Goal: Use online tool/utility: Utilize a website feature to perform a specific function

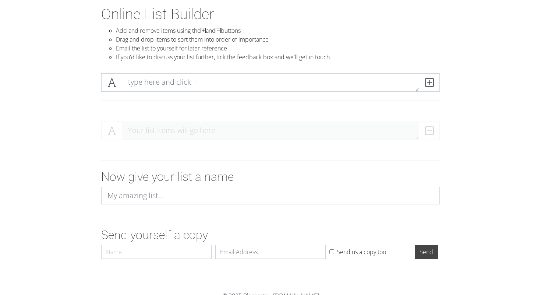
scroll to position [38, 0]
click at [191, 83] on textarea at bounding box center [270, 83] width 297 height 18
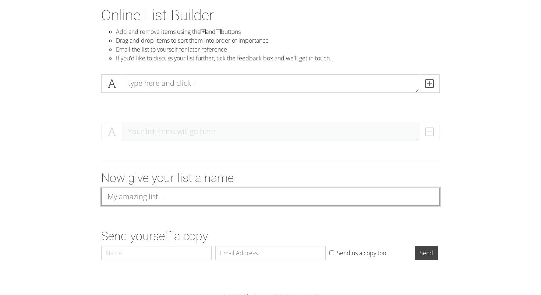
click at [185, 199] on input at bounding box center [270, 197] width 339 height 18
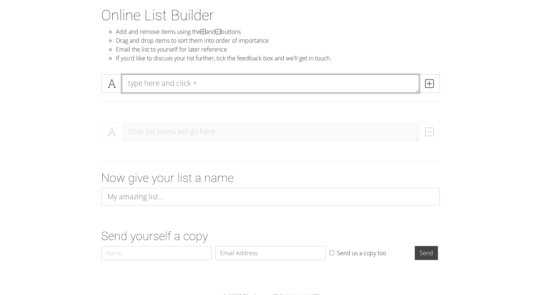
click at [169, 80] on textarea at bounding box center [270, 83] width 297 height 18
paste textarea "Піп 1. Феромони 2. Станція 3. Корпоративна культура долбоїбізму 4. Пральна маши…"
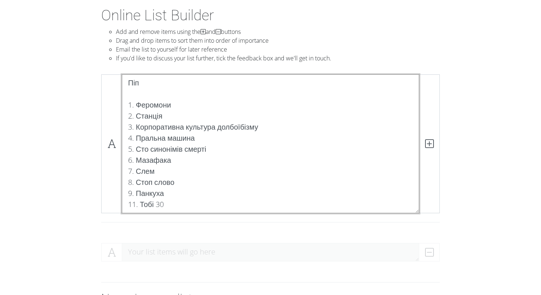
click at [158, 105] on textarea "Піп 1. Феромони 2. Станція 3. Корпоративна культура долбоїбізму 4. Пральна маши…" at bounding box center [270, 143] width 297 height 139
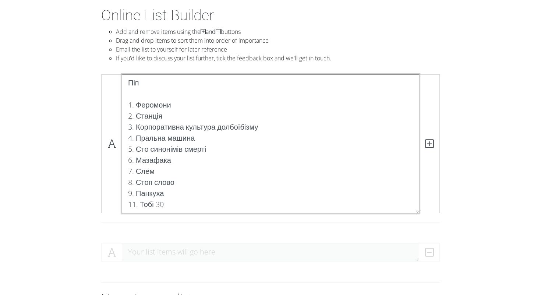
scroll to position [75, 0]
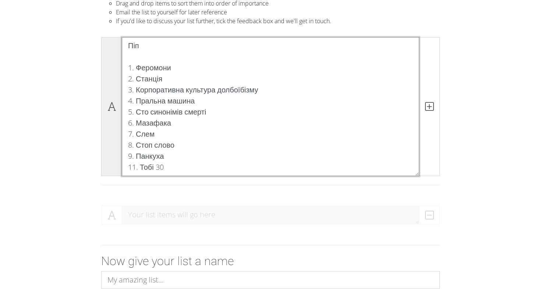
drag, startPoint x: 170, startPoint y: 170, endPoint x: 115, endPoint y: 63, distance: 119.7
click at [115, 63] on div "Піп 1. Феромони 2. Станція 3. Корпоративна культура долбоїбізму 4. Пральна маши…" at bounding box center [270, 106] width 339 height 139
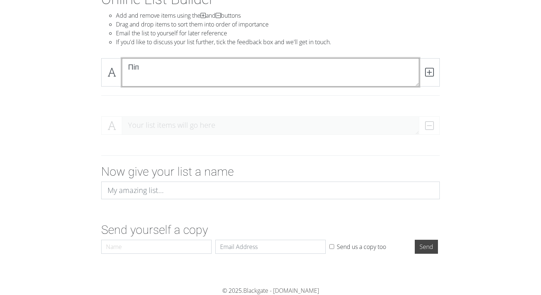
scroll to position [44, 0]
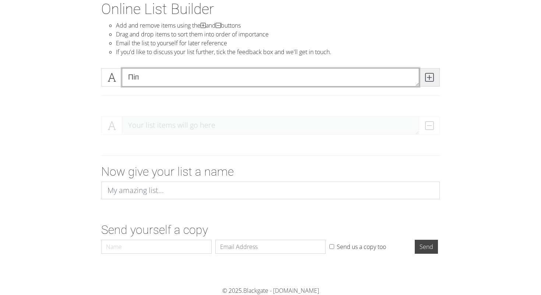
type textarea "Піп"
click at [429, 77] on icon at bounding box center [429, 77] width 8 height 7
paste textarea "1. Феромони 2. Станція 3. Корпоративна культура долбоїбізму 4. Пральна машина 5…"
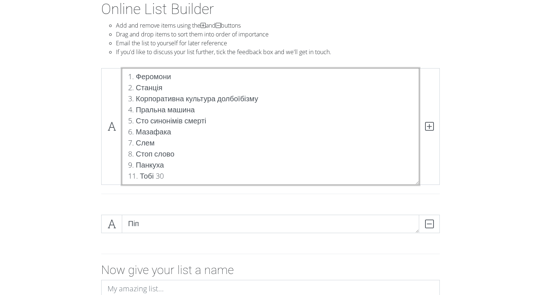
scroll to position [0, 0]
drag, startPoint x: 180, startPoint y: 79, endPoint x: 139, endPoint y: 75, distance: 40.6
click at [139, 75] on textarea "1. Феромони 2. Станція 3. Корпоративна культура долбоїбізму 4. Пральна машина 5…" at bounding box center [270, 126] width 297 height 117
click at [136, 76] on textarea "1. Феромони 2. Станція 3. Корпоративна культура долбоїбізму 4. Пральна машина 5…" at bounding box center [270, 126] width 297 height 117
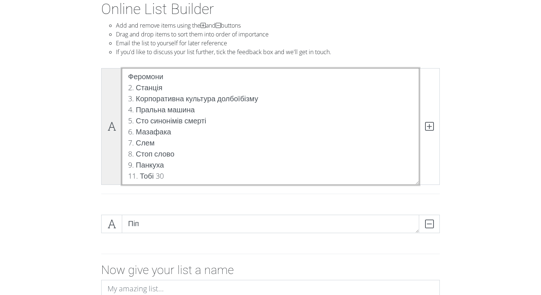
drag, startPoint x: 172, startPoint y: 174, endPoint x: 120, endPoint y: 85, distance: 102.6
click at [120, 85] on div "Феромони 2. Станція 3. Корпоративна культура долбоїбізму 4. Пральна машина 5. С…" at bounding box center [270, 126] width 339 height 117
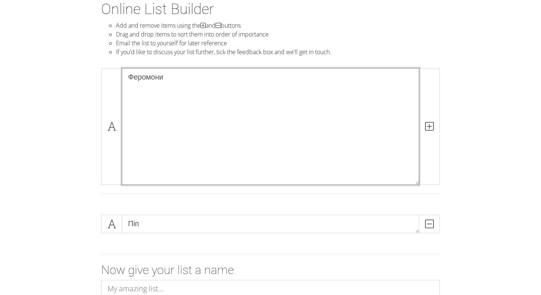
scroll to position [0, 0]
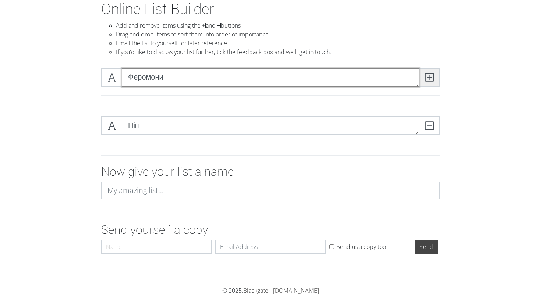
type textarea "Феромони"
click at [430, 78] on icon at bounding box center [429, 77] width 8 height 7
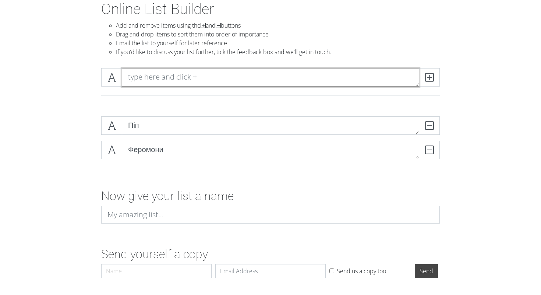
paste textarea "2. Станція 3. Корпоративна культура долбоїбізму 4. Пральна машина 5. Сто синоні…"
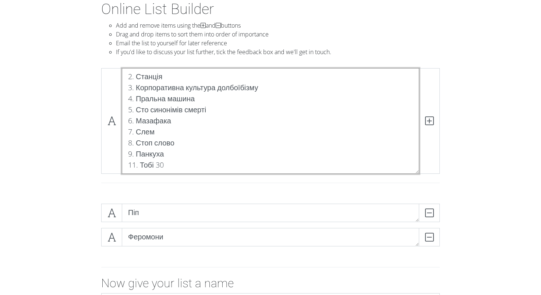
scroll to position [0, 0]
drag, startPoint x: 169, startPoint y: 165, endPoint x: 124, endPoint y: 89, distance: 88.3
click at [124, 89] on textarea "2. Станція 3. Корпоративна культура долбоїбізму 4. Пральна машина 5. Сто синоні…" at bounding box center [270, 121] width 297 height 106
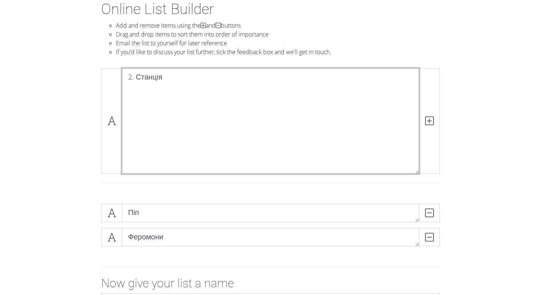
scroll to position [0, 0]
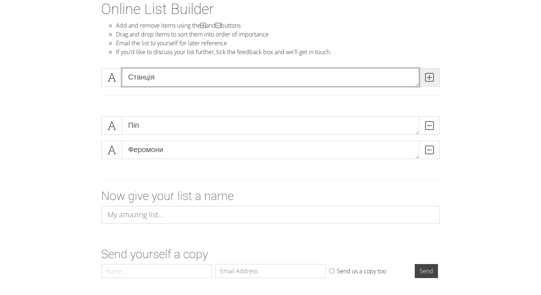
type textarea "Станція"
click at [431, 78] on icon at bounding box center [429, 77] width 8 height 7
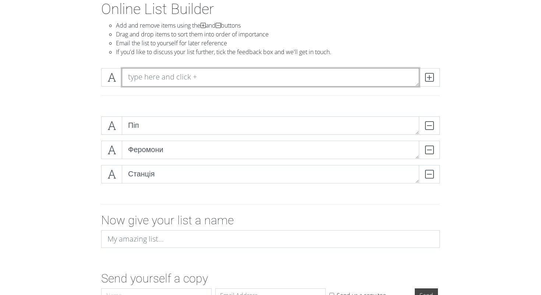
paste textarea "3. Корпоративна культура долбоїбізму 4. Пральна машина 5. Сто синонімів смерті …"
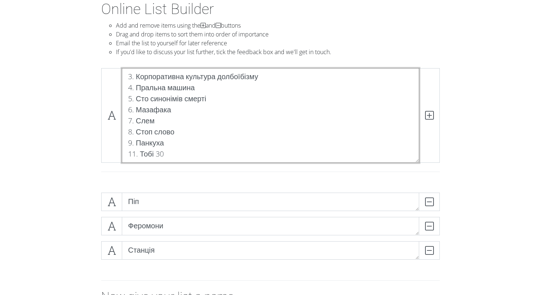
scroll to position [0, 0]
drag, startPoint x: 172, startPoint y: 155, endPoint x: 123, endPoint y: 88, distance: 82.9
click at [123, 88] on textarea "3. Корпоративна культура долбоїбізму 4. Пральна машина 5. Сто синонімів смерті …" at bounding box center [270, 115] width 297 height 95
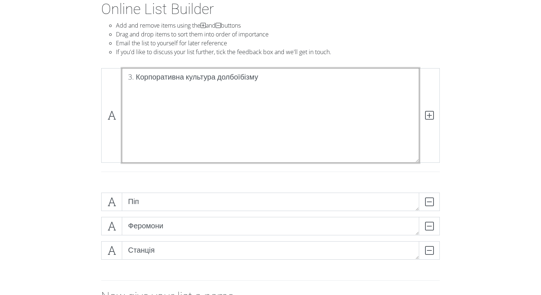
scroll to position [0, 0]
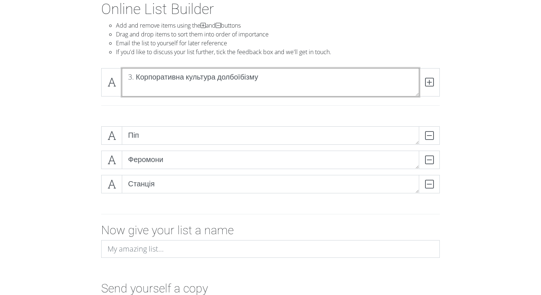
click at [138, 78] on textarea "3. Корпоративна культура долбоїбізму" at bounding box center [270, 82] width 297 height 28
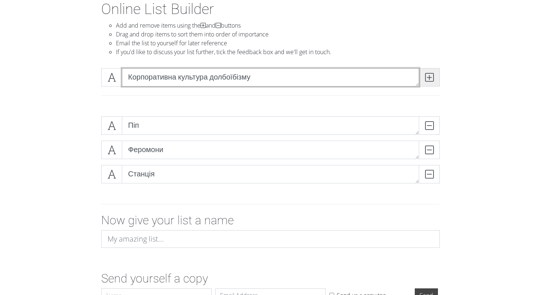
type textarea "Корпоративна культура долбоїбізму"
click at [435, 78] on span at bounding box center [429, 77] width 21 height 18
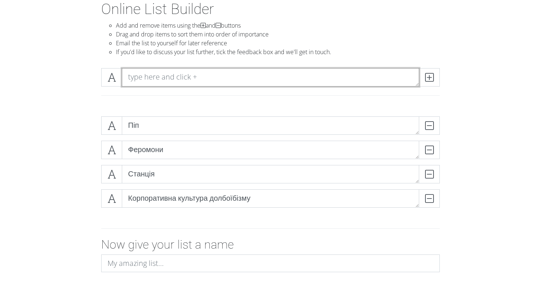
paste textarea "4. Пральна машина 5. Сто синонімів смерті 6. Мазафака 7. Слем 8. Стоп слово 9. …"
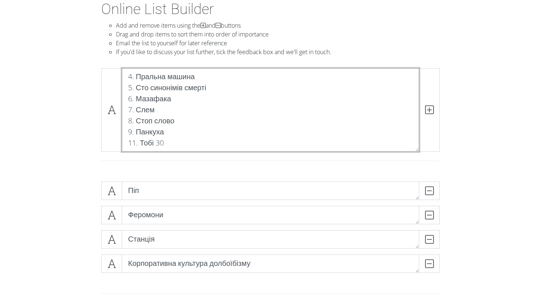
scroll to position [0, 0]
drag, startPoint x: 169, startPoint y: 141, endPoint x: 208, endPoint y: 71, distance: 79.4
click at [208, 71] on textarea "4. Пральна машина 5. Сто синонімів смерті 6. Мазафака 7. Слем 8. Стоп слово 9. …" at bounding box center [270, 110] width 297 height 84
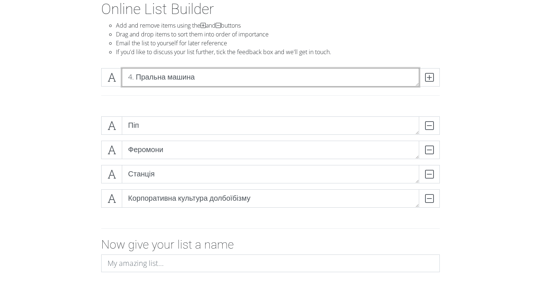
click at [137, 75] on textarea "4. Пральна машина" at bounding box center [270, 77] width 297 height 18
type textarea "Пральна машина"
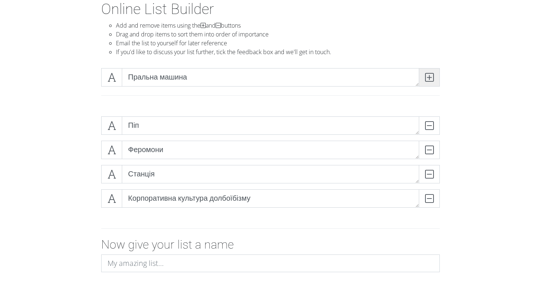
click at [433, 82] on span at bounding box center [429, 77] width 21 height 18
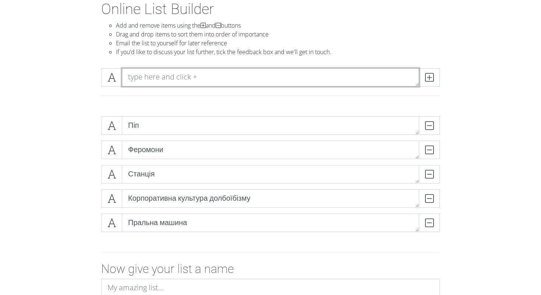
paste textarea "5. Сто синонімів смерті 6. Мазафака 7. Слем 8. Стоп слово 9. Панкуха 11. Тобі 30"
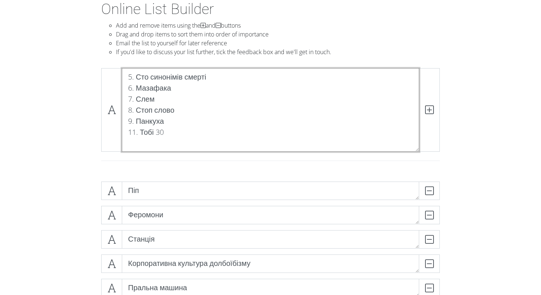
scroll to position [0, 0]
drag, startPoint x: 170, startPoint y: 140, endPoint x: 214, endPoint y: 86, distance: 69.5
click at [214, 86] on textarea "5. Сто синонімів смерті 6. Мазафака 7. Слем 8. Стоп слово 9. Панкуха 11. Тобі 30" at bounding box center [270, 110] width 297 height 84
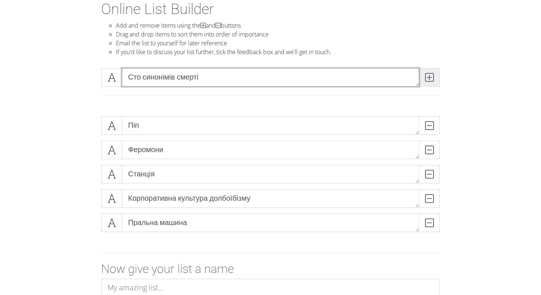
type textarea "Сто синонімів смерті"
click at [434, 74] on span at bounding box center [429, 77] width 21 height 18
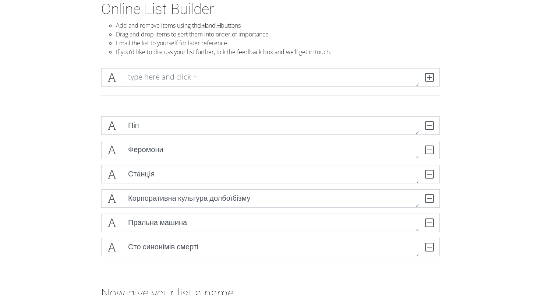
drag, startPoint x: 116, startPoint y: 127, endPoint x: 181, endPoint y: 87, distance: 75.8
click at [201, 79] on textarea at bounding box center [270, 77] width 297 height 18
paste textarea "6. Мазафака 7. Слем 8. Стоп слово 9. Панкуха 11. Тобі 30"
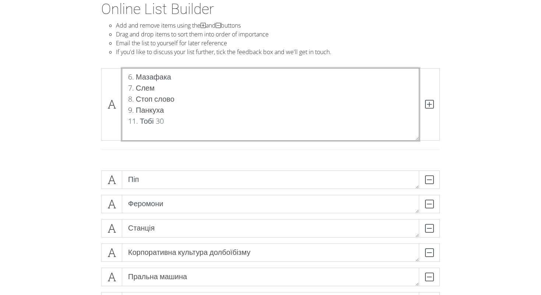
scroll to position [0, 0]
drag, startPoint x: 170, startPoint y: 129, endPoint x: 124, endPoint y: 98, distance: 55.5
click at [124, 98] on textarea "6. Мазафака 7. Слем 8. Стоп слово 9. Панкуха 11. Тобі 30" at bounding box center [270, 104] width 297 height 72
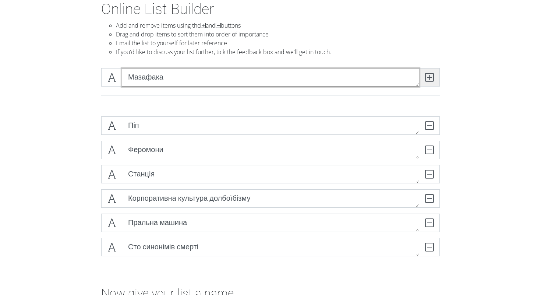
type textarea "Мазафака"
click at [430, 74] on icon at bounding box center [429, 77] width 8 height 7
paste textarea "7. Слем 8. Стоп слово 9. Панкуха 11. Тобі 30"
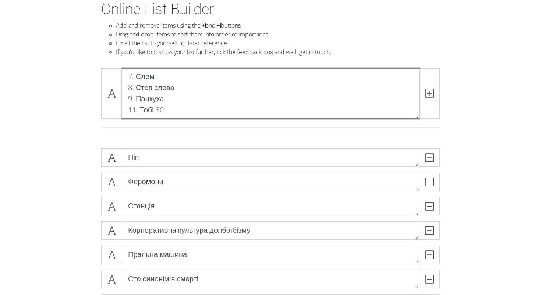
scroll to position [0, 0]
drag, startPoint x: 169, startPoint y: 112, endPoint x: 137, endPoint y: 74, distance: 49.4
click at [137, 74] on textarea "7. Слем 8. Стоп слово 9. Панкуха 11. Тобі 30" at bounding box center [270, 93] width 297 height 50
click at [176, 104] on textarea "7. Слем 8. Стоп слово 9. Панкуха 11. Тобі 30" at bounding box center [270, 93] width 297 height 50
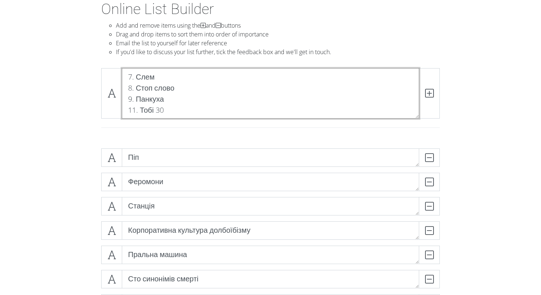
drag, startPoint x: 173, startPoint y: 110, endPoint x: 164, endPoint y: 74, distance: 37.3
click at [164, 74] on textarea "7. Слем 8. Стоп слово 9. Панкуха 11. Тобі 30" at bounding box center [270, 93] width 297 height 50
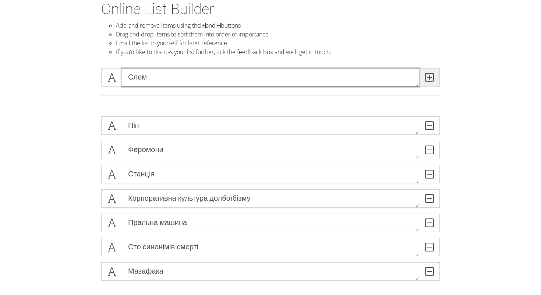
type textarea "Слем"
click at [431, 78] on icon at bounding box center [429, 77] width 8 height 7
paste textarea "8. Стоп слово 9. Панкуха 11. Тобі 30"
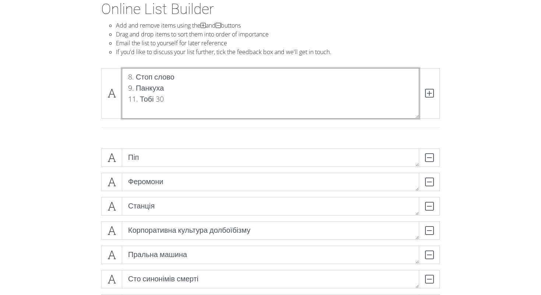
drag, startPoint x: 170, startPoint y: 111, endPoint x: 181, endPoint y: 89, distance: 25.2
click at [181, 89] on textarea "8. Стоп слово 9. Панкуха 11. Тобі 30" at bounding box center [270, 93] width 297 height 50
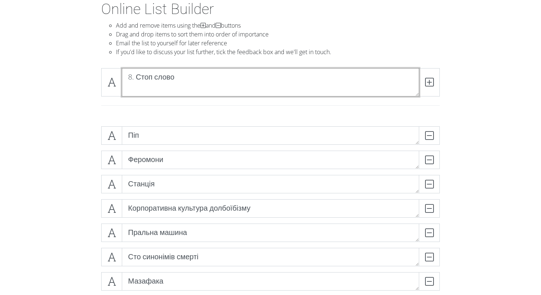
click at [138, 88] on textarea "8. Стоп слово" at bounding box center [270, 82] width 297 height 28
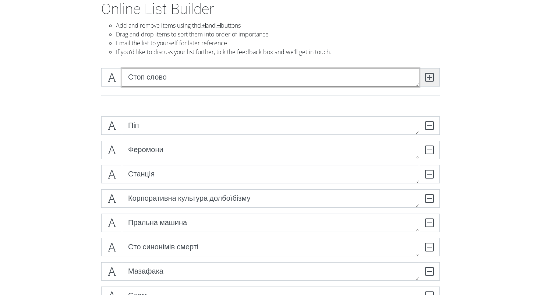
type textarea "Стоп слово"
click at [432, 74] on icon at bounding box center [429, 77] width 8 height 7
paste textarea "9. Панкуха 11. Тобі 30"
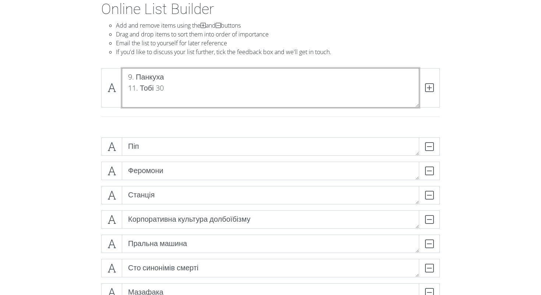
scroll to position [0, 0]
drag, startPoint x: 171, startPoint y: 97, endPoint x: 170, endPoint y: 89, distance: 7.9
click at [170, 89] on textarea "9. Панкуха 11. Тобі 30" at bounding box center [270, 87] width 297 height 39
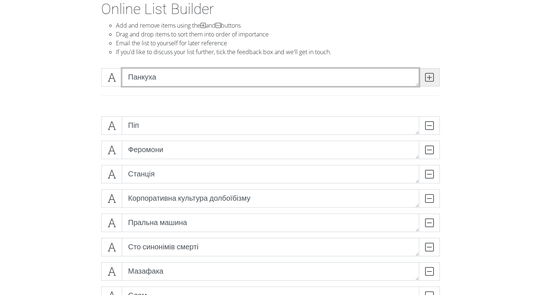
type textarea "Панкуха"
click at [429, 77] on icon at bounding box center [429, 77] width 8 height 7
paste textarea "11. Тобі 30"
type textarea "Тобі 30"
click at [434, 80] on span at bounding box center [429, 77] width 21 height 18
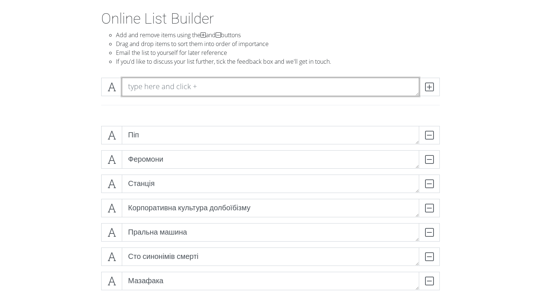
scroll to position [35, 0]
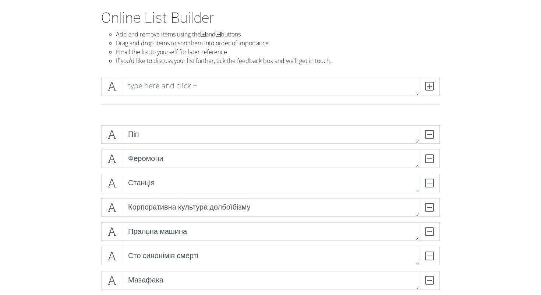
click at [461, 93] on div at bounding box center [271, 95] width 420 height 48
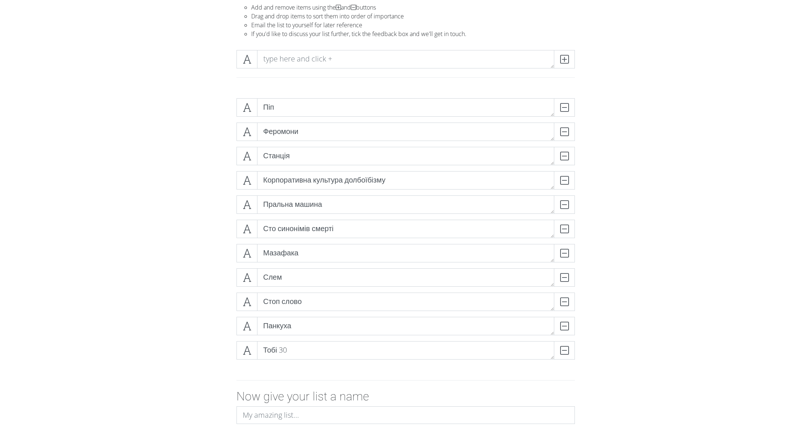
scroll to position [63, 0]
drag, startPoint x: 249, startPoint y: 321, endPoint x: 260, endPoint y: 147, distance: 173.7
drag, startPoint x: 244, startPoint y: 223, endPoint x: 248, endPoint y: 173, distance: 50.6
drag, startPoint x: 245, startPoint y: 325, endPoint x: 254, endPoint y: 301, distance: 25.5
drag, startPoint x: 249, startPoint y: 281, endPoint x: 254, endPoint y: 205, distance: 76.0
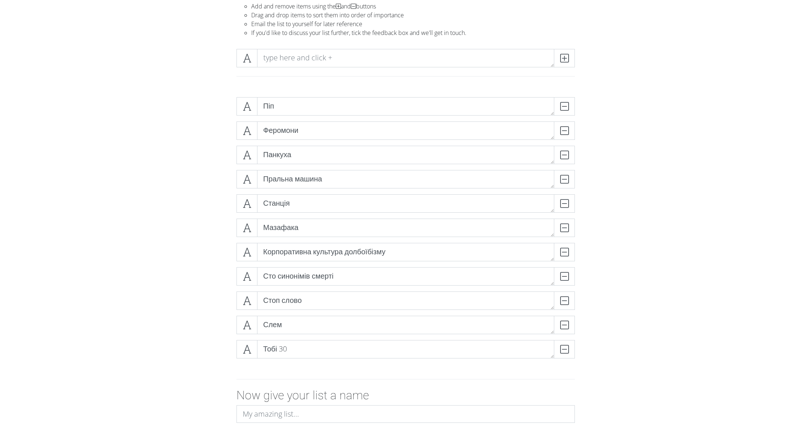
drag, startPoint x: 252, startPoint y: 204, endPoint x: 276, endPoint y: 230, distance: 34.9
drag, startPoint x: 241, startPoint y: 348, endPoint x: 247, endPoint y: 227, distance: 121.2
drag, startPoint x: 245, startPoint y: 355, endPoint x: 250, endPoint y: 143, distance: 212.0
drag, startPoint x: 242, startPoint y: 182, endPoint x: 240, endPoint y: 158, distance: 24.4
drag, startPoint x: 246, startPoint y: 181, endPoint x: 249, endPoint y: 302, distance: 121.9
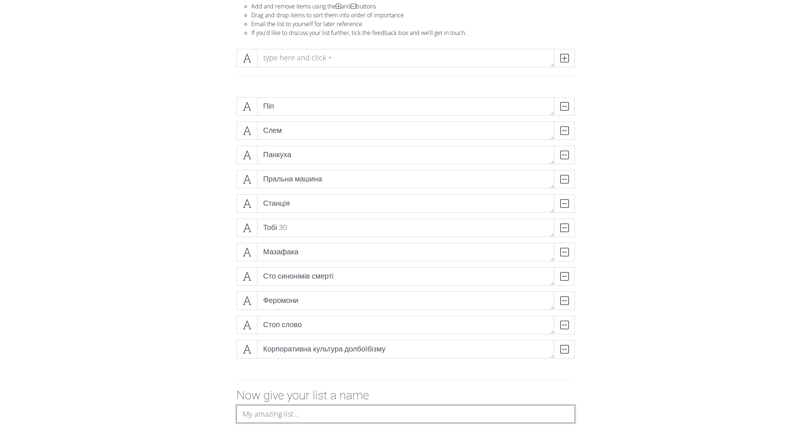
click at [299, 294] on input at bounding box center [406, 414] width 339 height 18
click at [285, 57] on textarea at bounding box center [405, 58] width 297 height 18
type textarea "C"
type textarea "Секс та хвилі"
click at [541, 59] on icon at bounding box center [564, 57] width 8 height 7
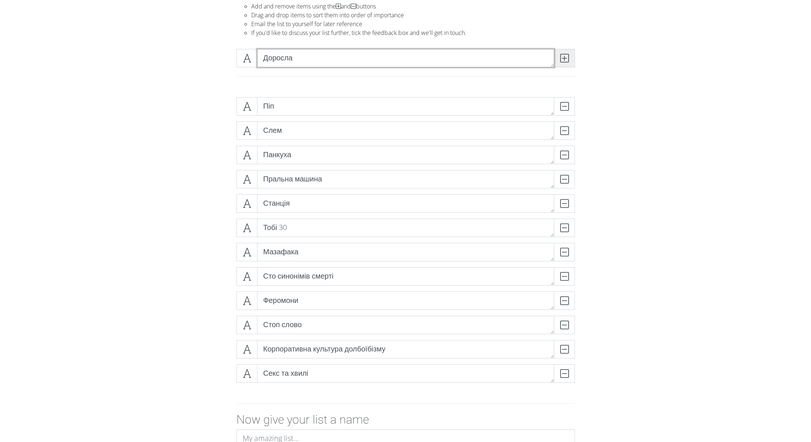
type textarea "Доросла"
click at [541, 54] on span at bounding box center [564, 58] width 21 height 18
type textarea "Хайвей"
click at [541, 54] on icon at bounding box center [564, 57] width 8 height 7
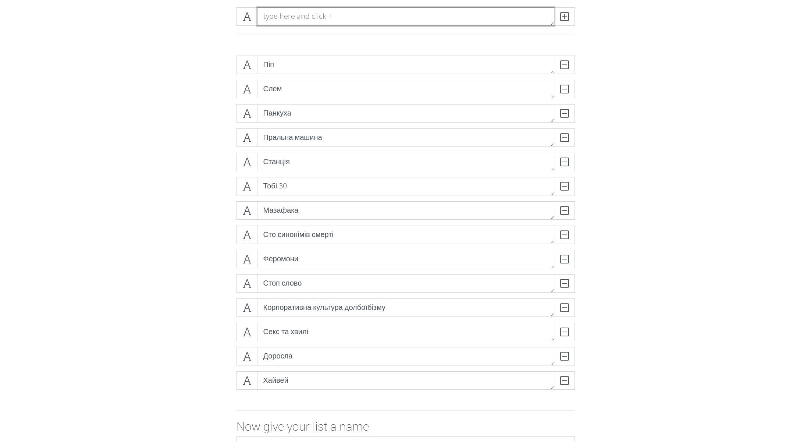
scroll to position [106, 0]
type textarea "Наскрізь"
click at [541, 17] on icon at bounding box center [564, 15] width 8 height 7
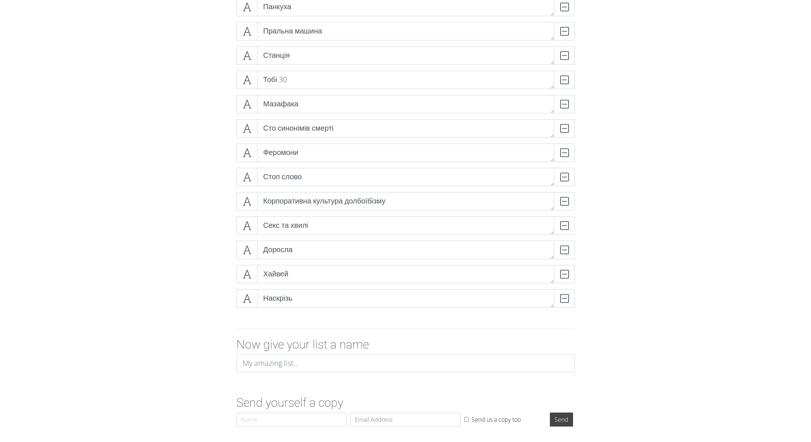
scroll to position [236, 0]
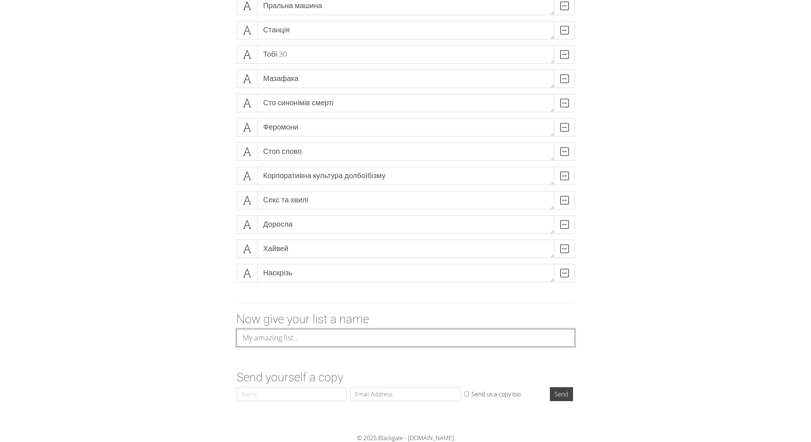
click at [320, 294] on input at bounding box center [406, 338] width 339 height 18
type input "І"
type input "фівалмявьа"
click at [392, 294] on input "Email" at bounding box center [405, 394] width 110 height 14
type input "[EMAIL_ADDRESS][DOMAIN_NAME]"
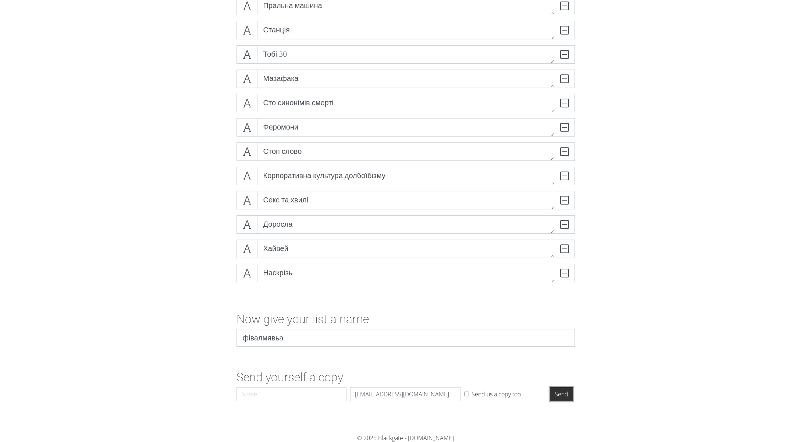
click at [541, 294] on input "Send" at bounding box center [561, 394] width 23 height 14
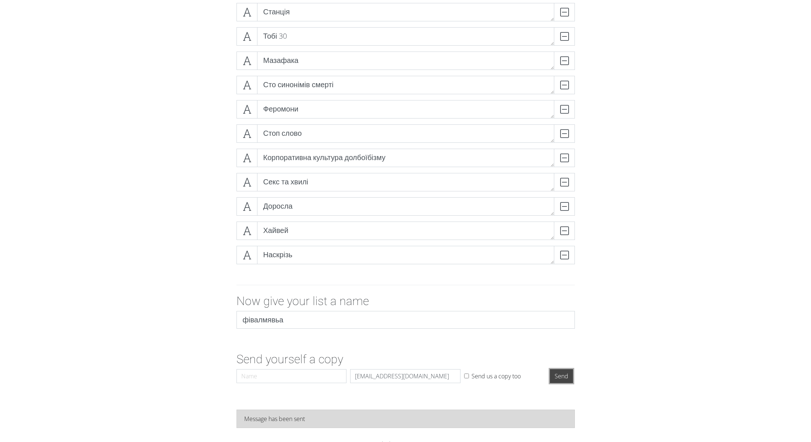
scroll to position [260, 0]
